Goal: Use online tool/utility: Utilize a website feature to perform a specific function

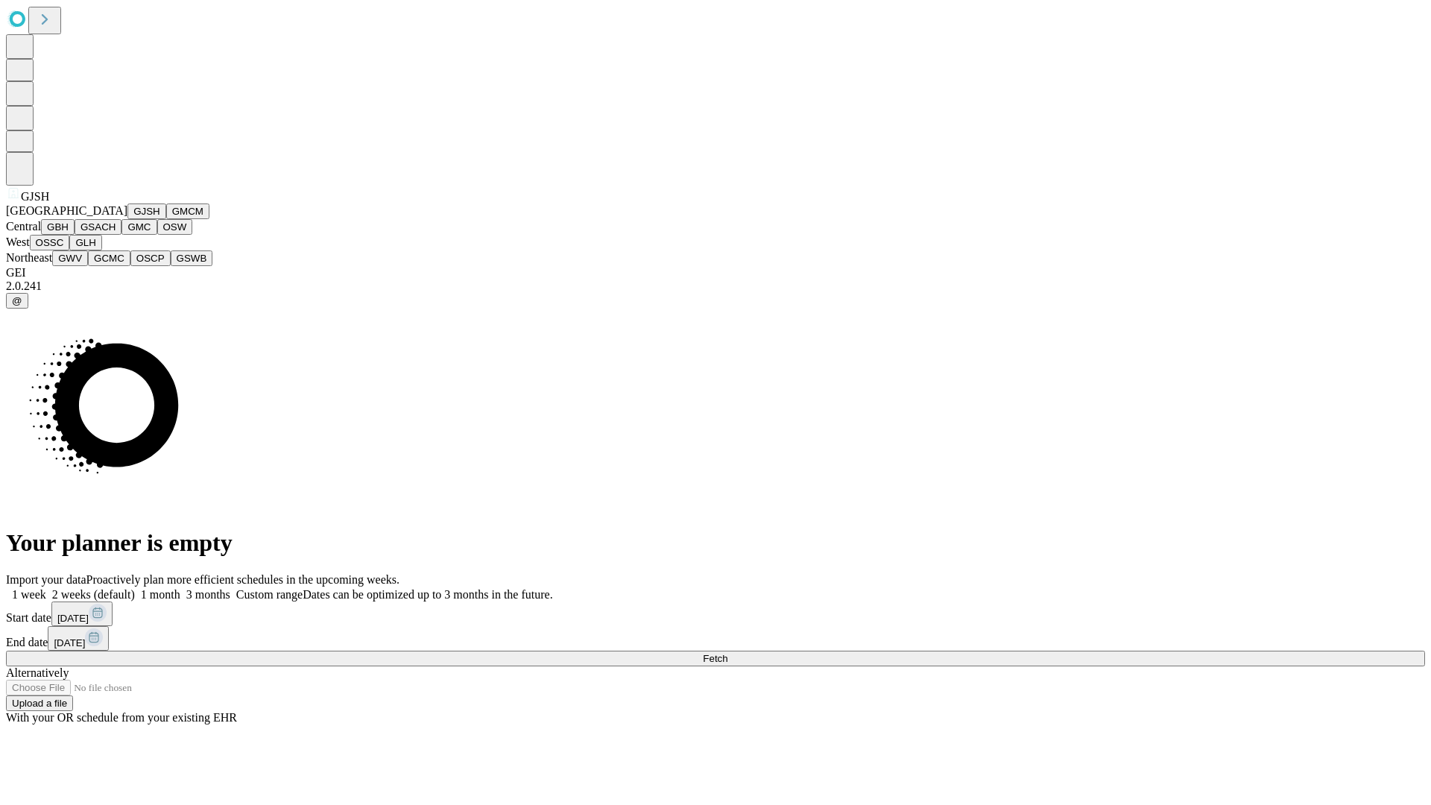
click at [127, 219] on button "GJSH" at bounding box center [146, 212] width 39 height 16
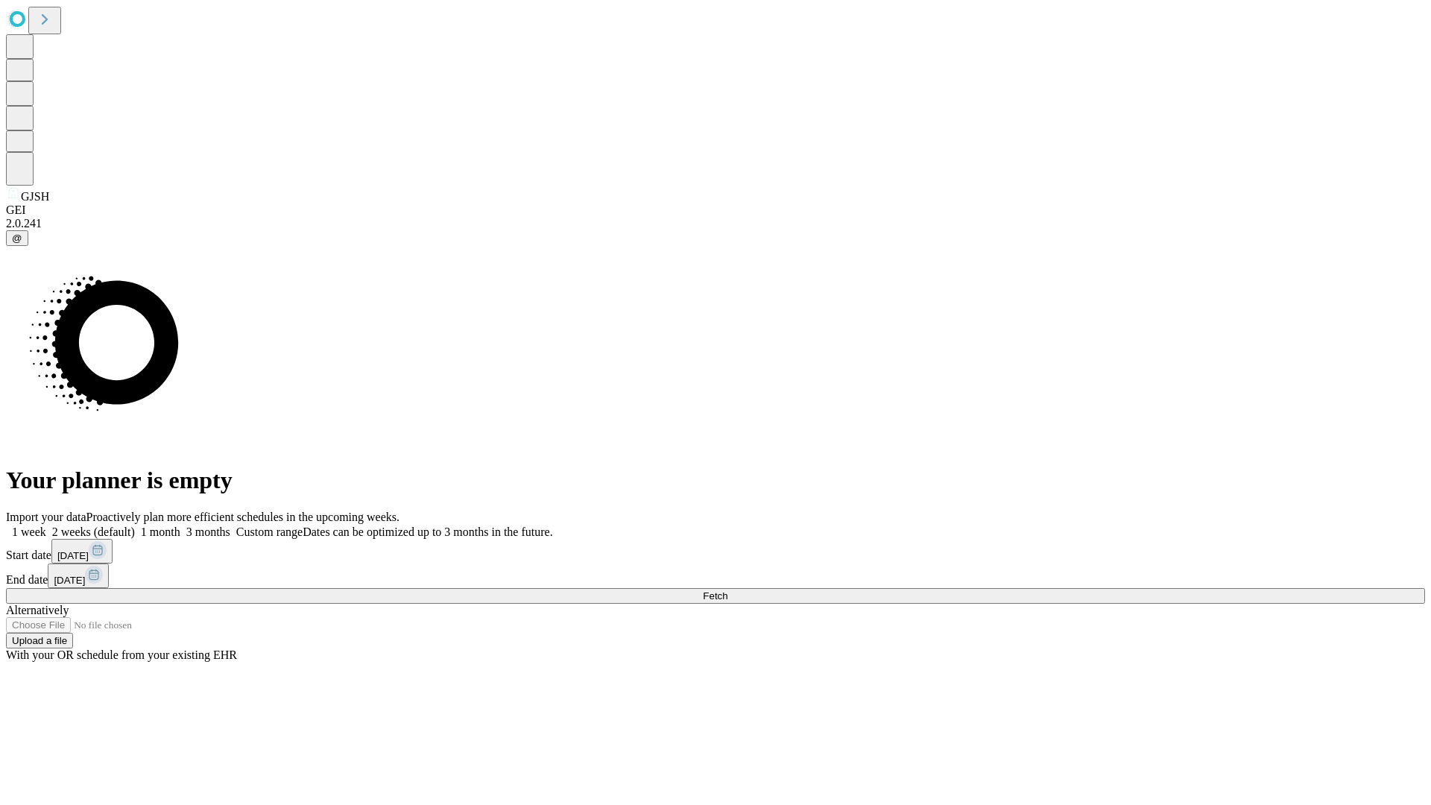
click at [135, 526] on label "2 weeks (default)" at bounding box center [90, 532] width 89 height 13
click at [728, 590] on span "Fetch" at bounding box center [715, 595] width 25 height 11
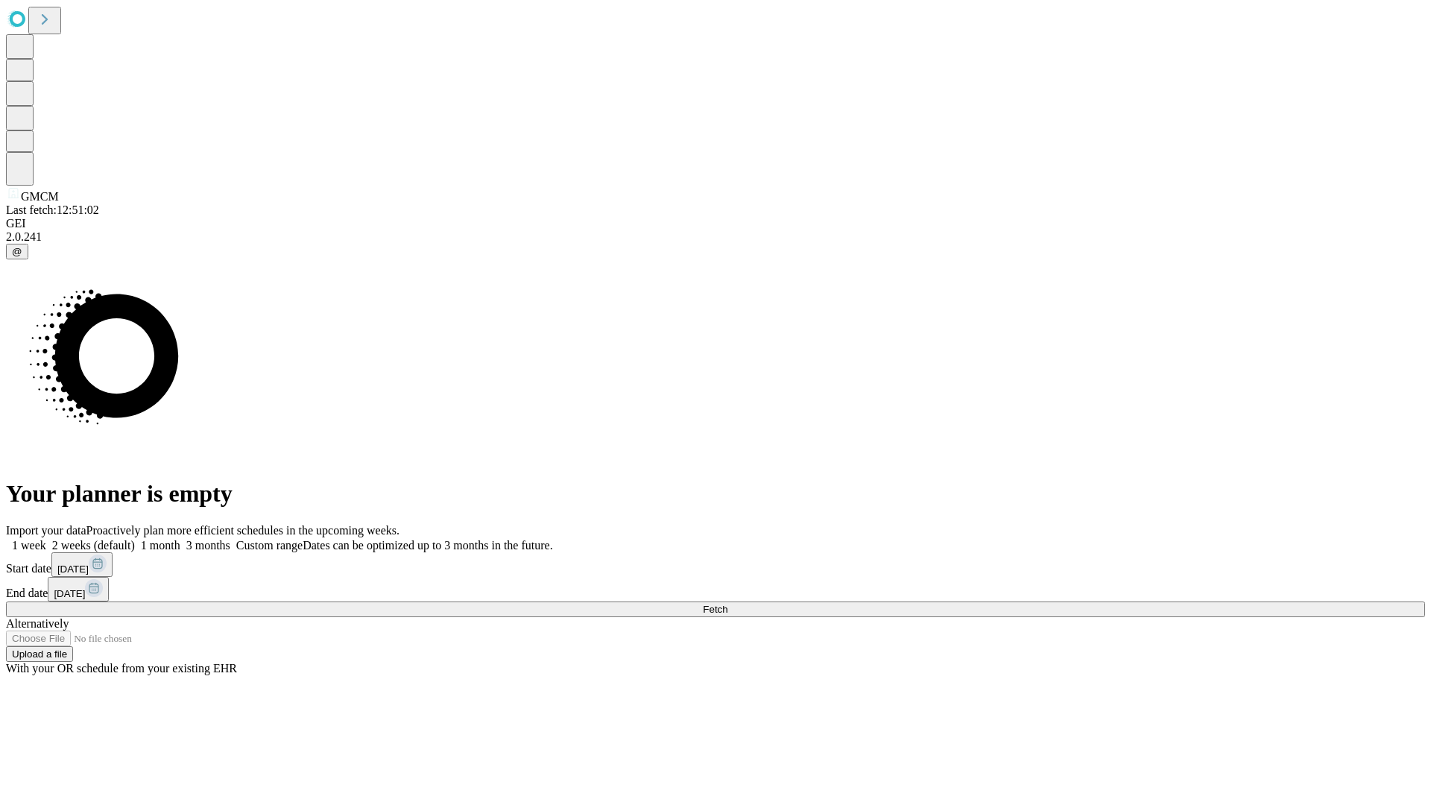
click at [135, 539] on label "2 weeks (default)" at bounding box center [90, 545] width 89 height 13
click at [728, 604] on span "Fetch" at bounding box center [715, 609] width 25 height 11
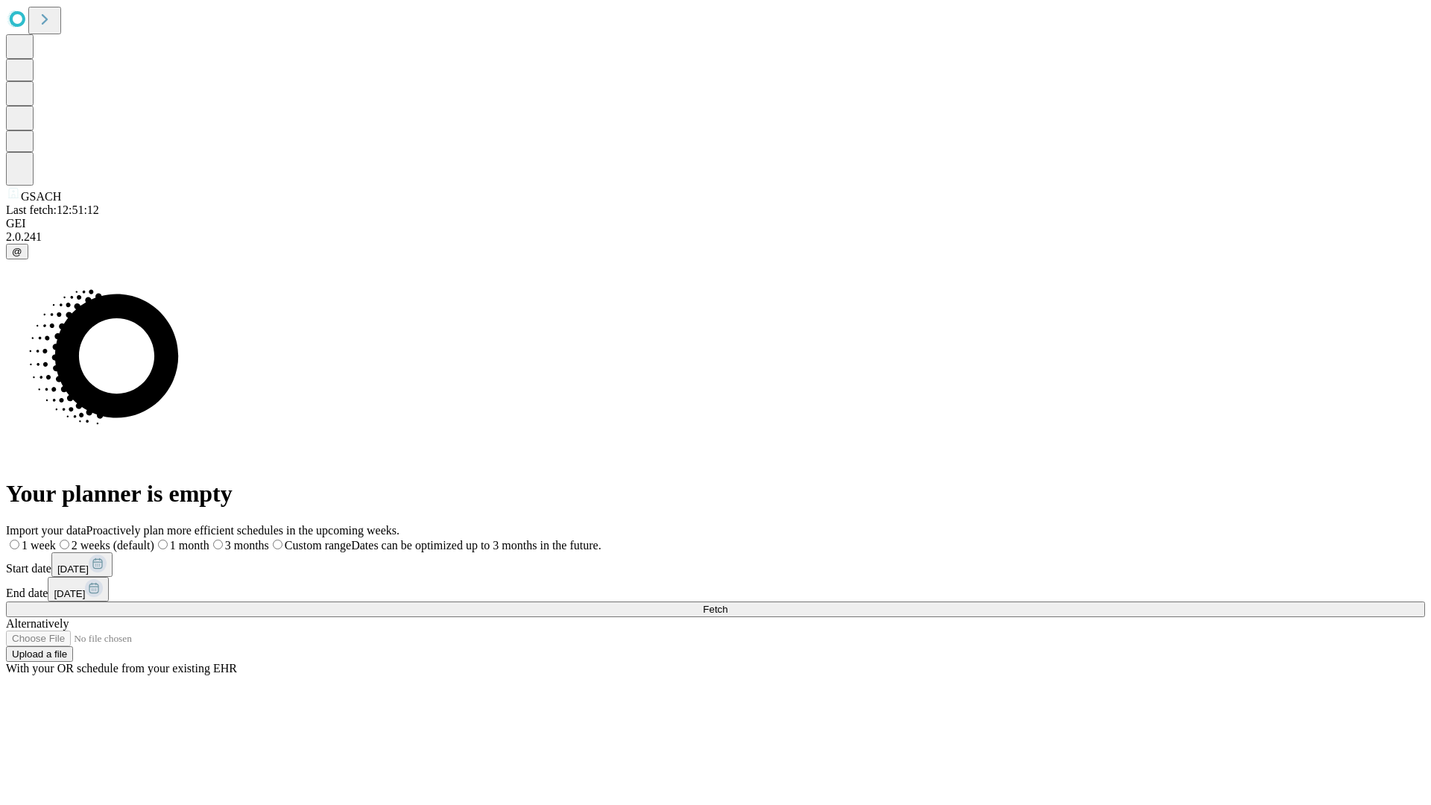
click at [728, 604] on span "Fetch" at bounding box center [715, 609] width 25 height 11
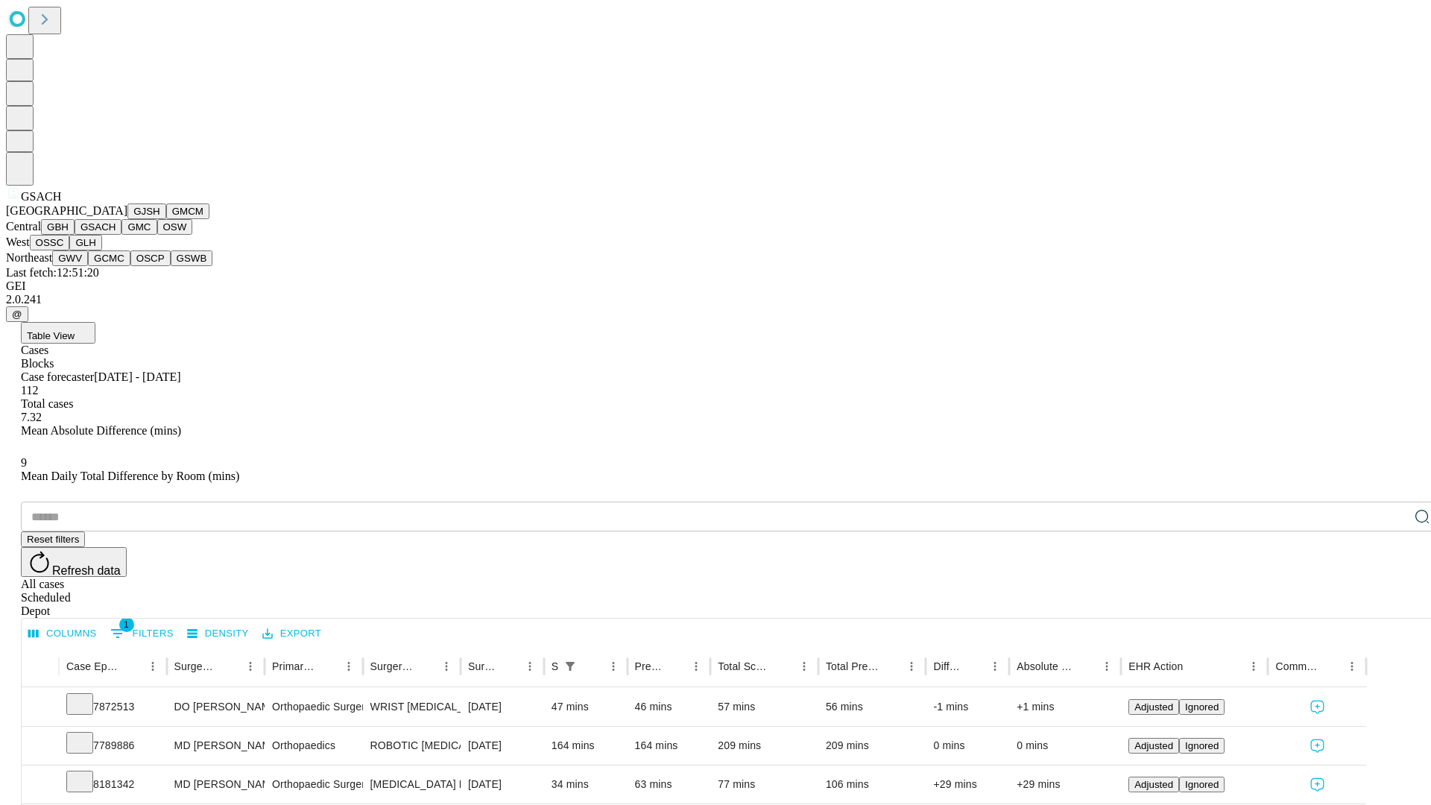
click at [122, 235] on button "GMC" at bounding box center [139, 227] width 35 height 16
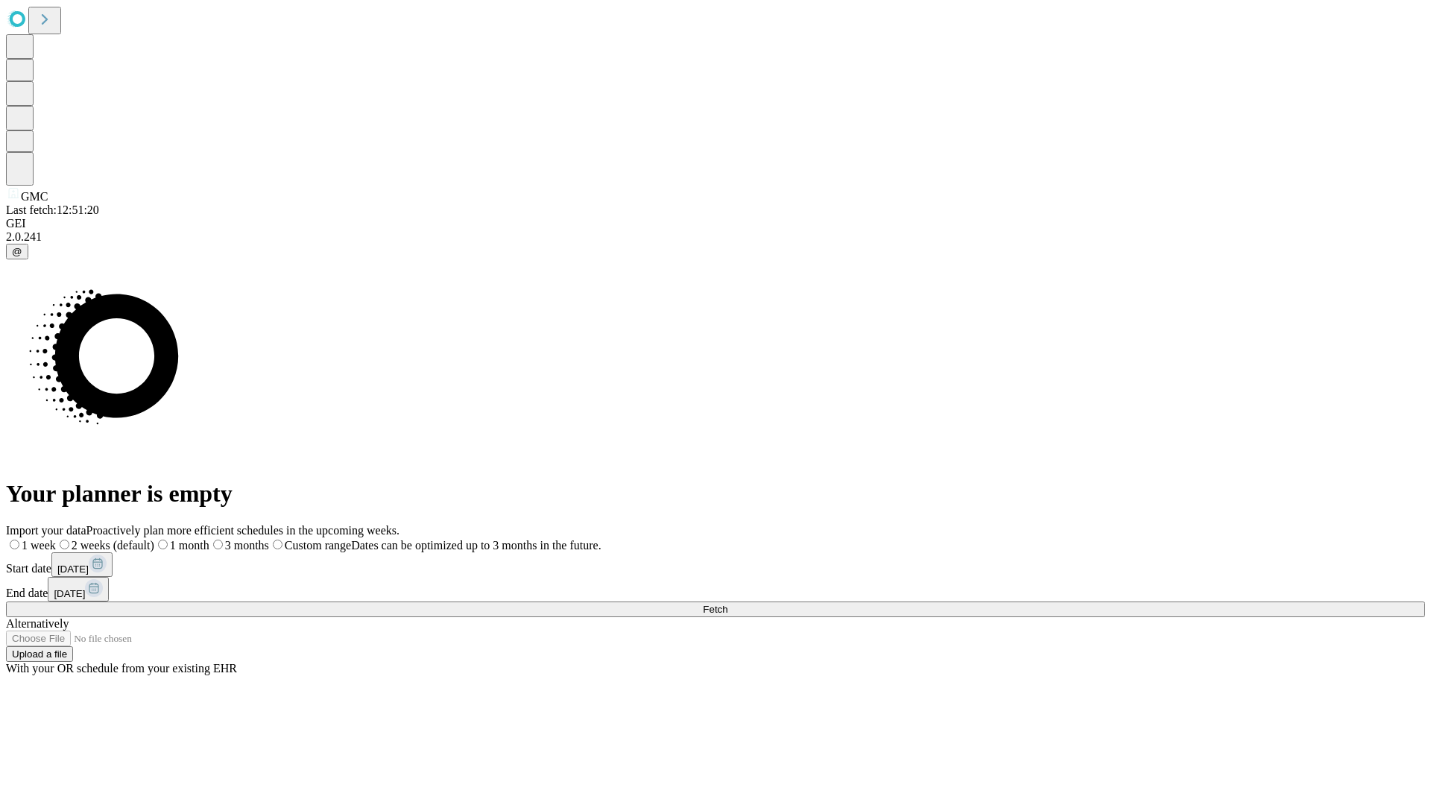
click at [154, 539] on label "2 weeks (default)" at bounding box center [105, 545] width 98 height 13
click at [728, 604] on span "Fetch" at bounding box center [715, 609] width 25 height 11
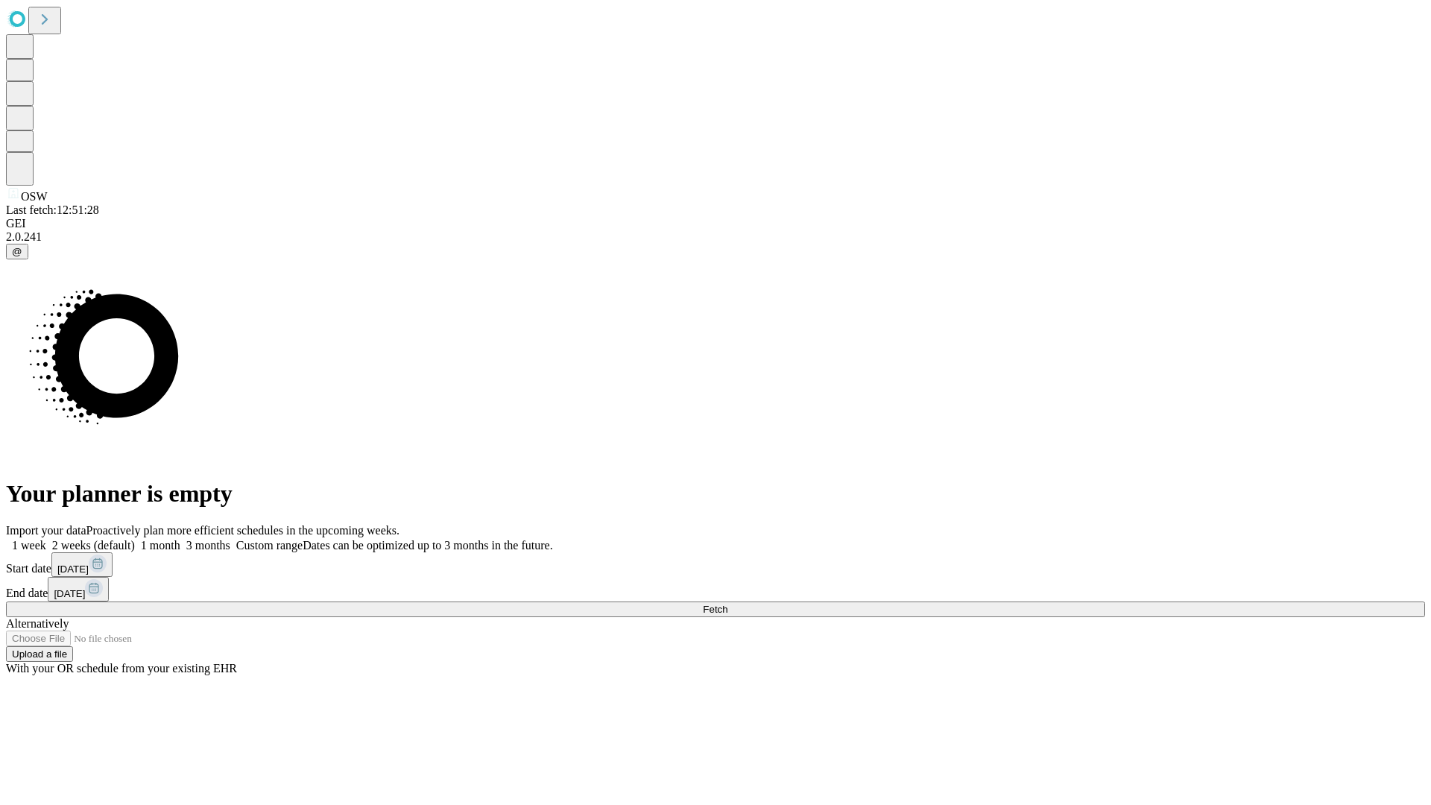
click at [728, 604] on span "Fetch" at bounding box center [715, 609] width 25 height 11
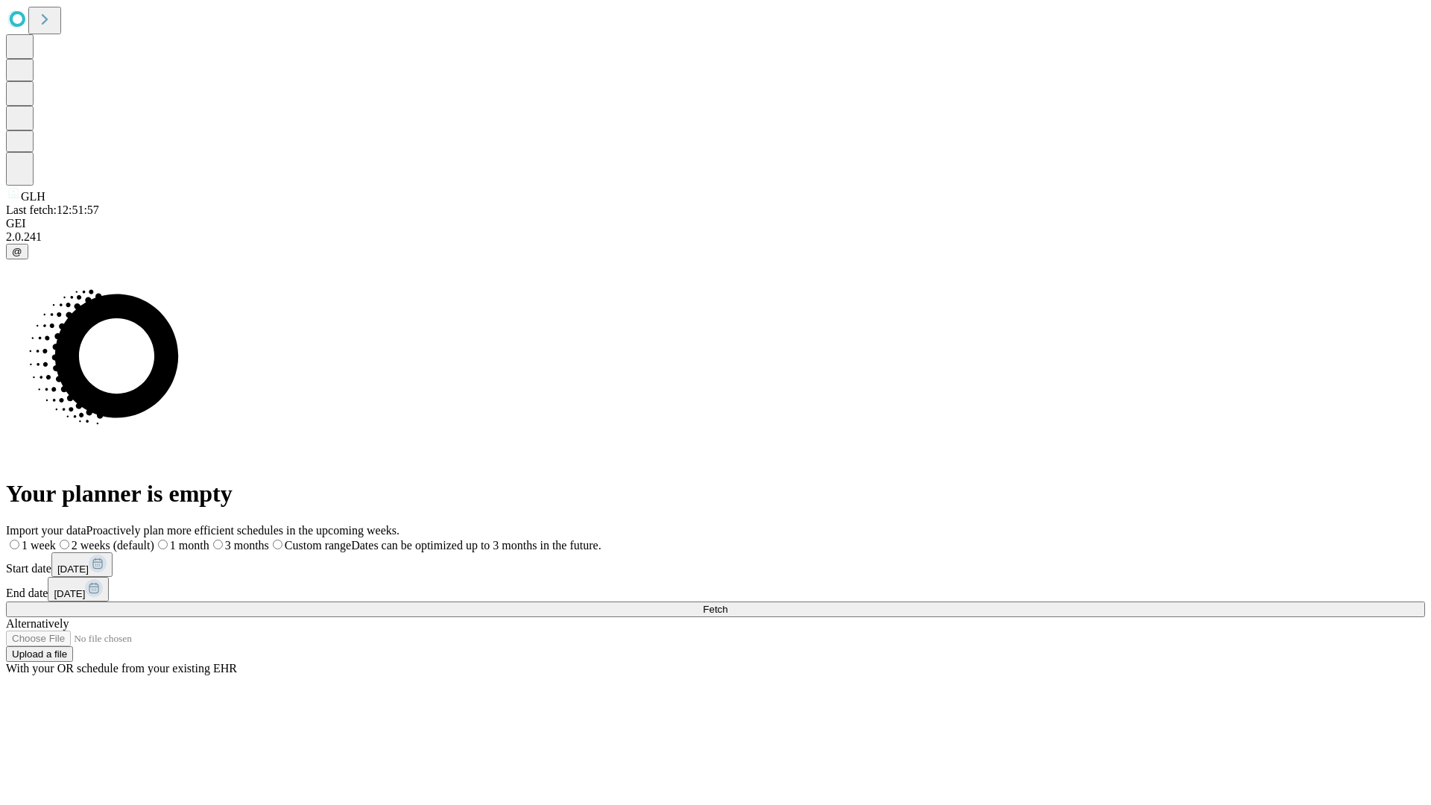
click at [154, 539] on label "2 weeks (default)" at bounding box center [105, 545] width 98 height 13
click at [728, 604] on span "Fetch" at bounding box center [715, 609] width 25 height 11
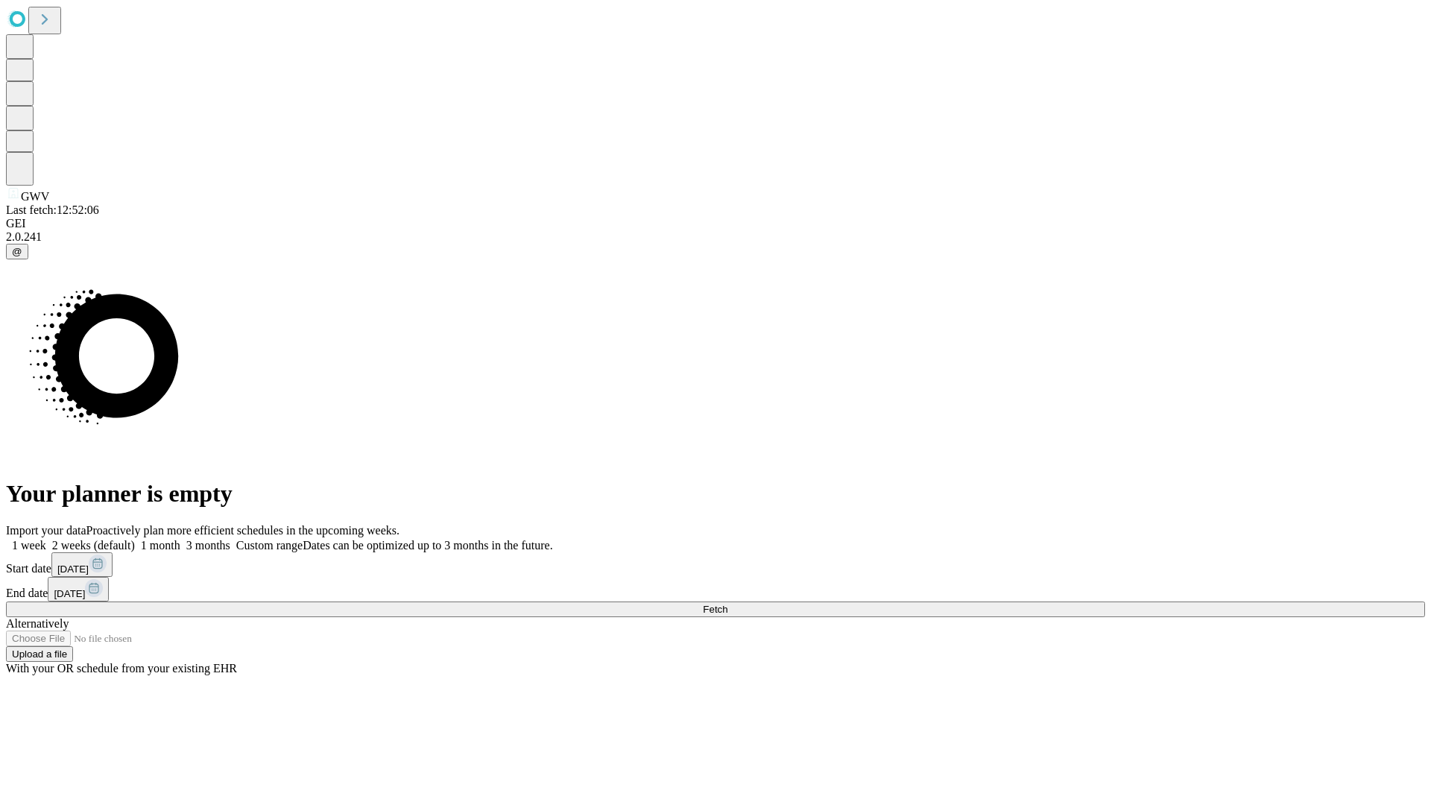
click at [135, 539] on label "2 weeks (default)" at bounding box center [90, 545] width 89 height 13
click at [728, 604] on span "Fetch" at bounding box center [715, 609] width 25 height 11
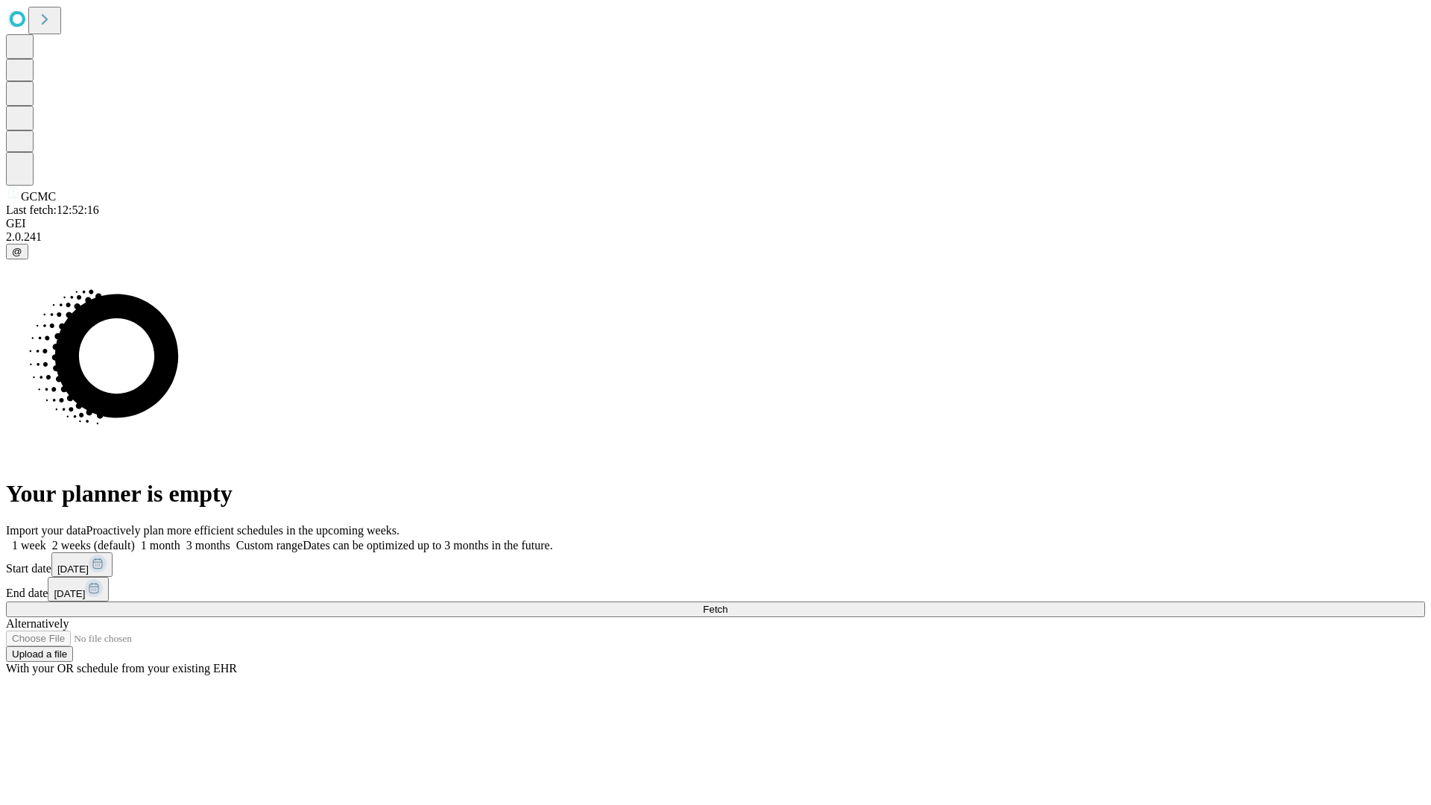
click at [135, 539] on label "2 weeks (default)" at bounding box center [90, 545] width 89 height 13
click at [728, 604] on span "Fetch" at bounding box center [715, 609] width 25 height 11
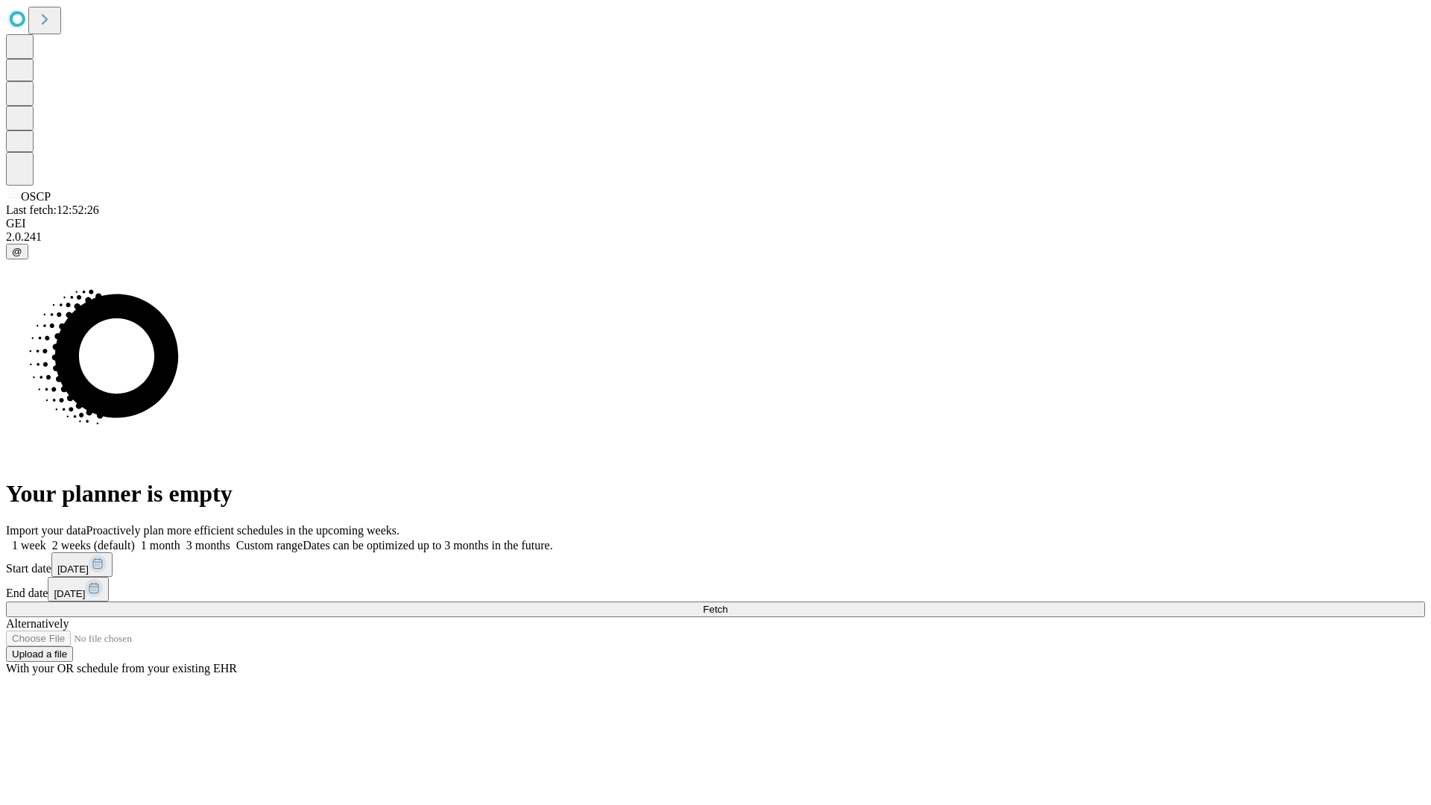
click at [135, 539] on label "2 weeks (default)" at bounding box center [90, 545] width 89 height 13
click at [728, 604] on span "Fetch" at bounding box center [715, 609] width 25 height 11
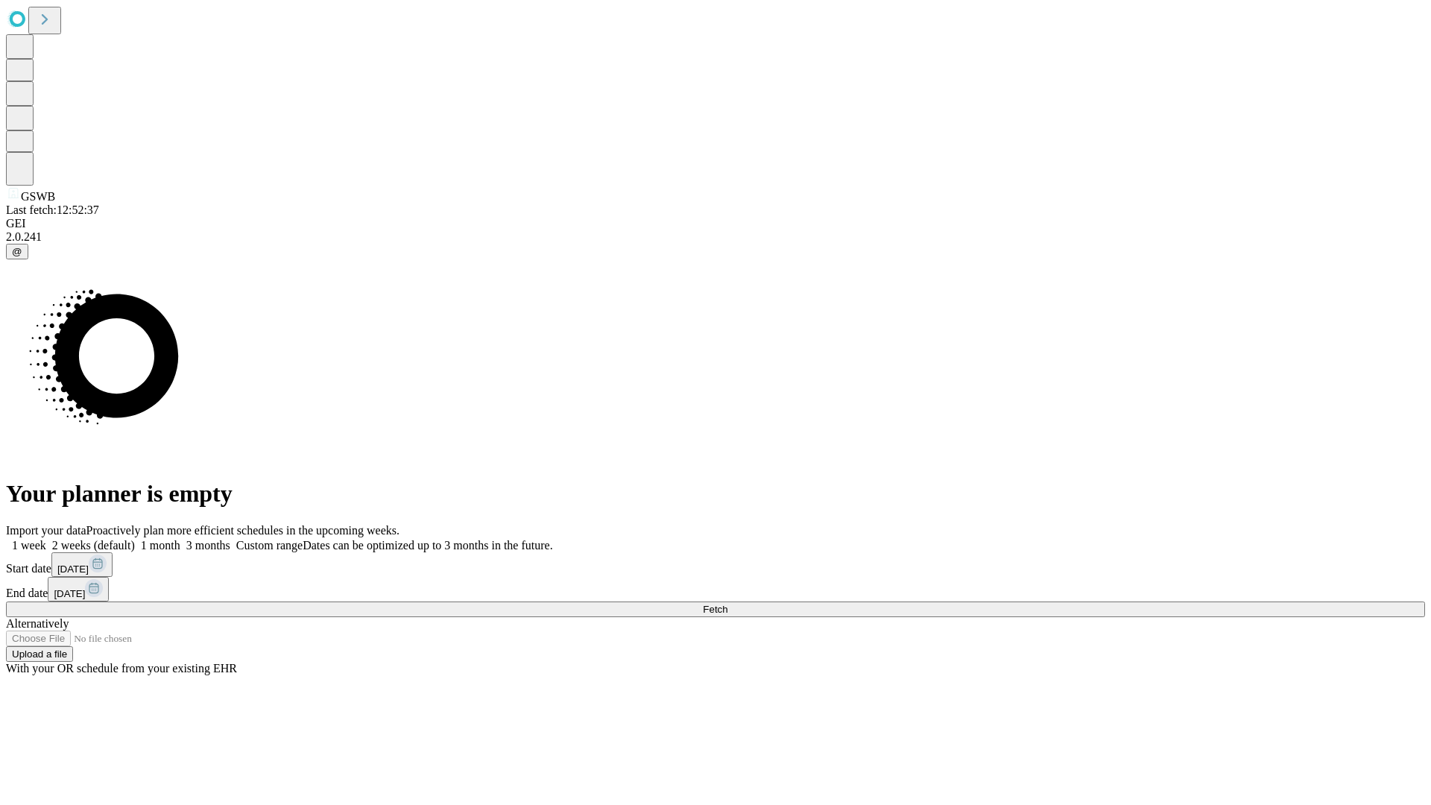
click at [135, 539] on label "2 weeks (default)" at bounding box center [90, 545] width 89 height 13
click at [728, 604] on span "Fetch" at bounding box center [715, 609] width 25 height 11
